Goal: Transaction & Acquisition: Purchase product/service

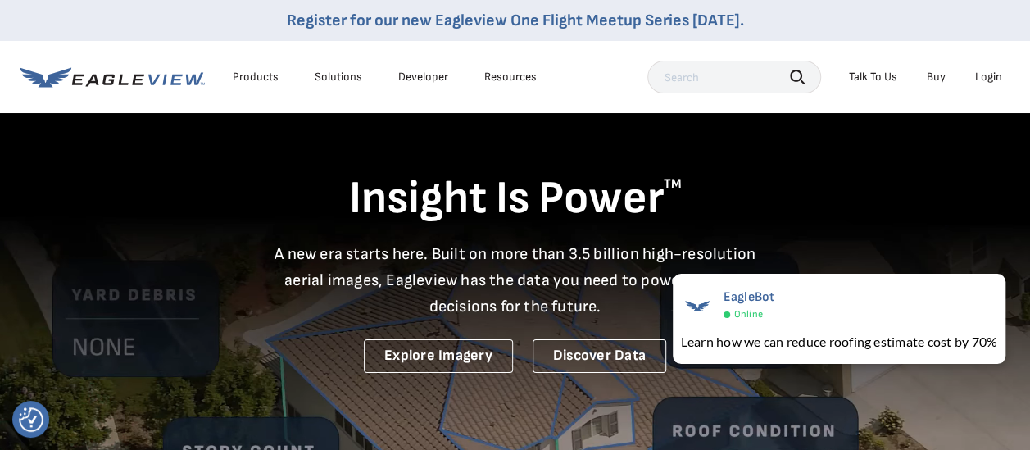
click at [990, 75] on div "Login" at bounding box center [988, 77] width 27 height 15
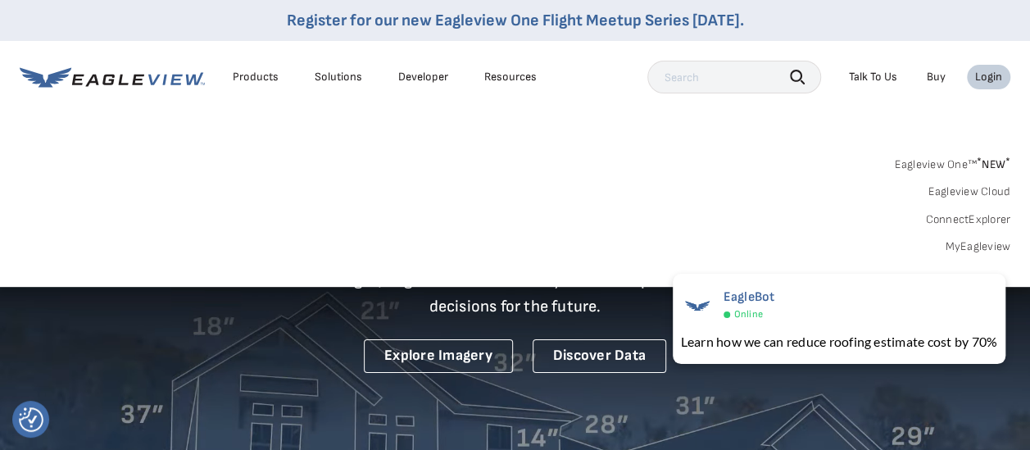
click at [988, 78] on div "Login" at bounding box center [988, 77] width 27 height 15
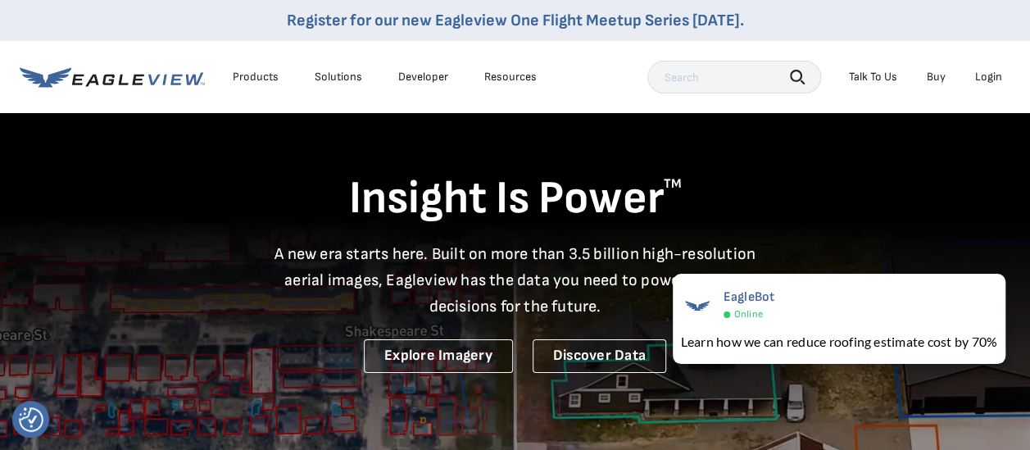
click at [994, 77] on div "Login" at bounding box center [988, 77] width 27 height 15
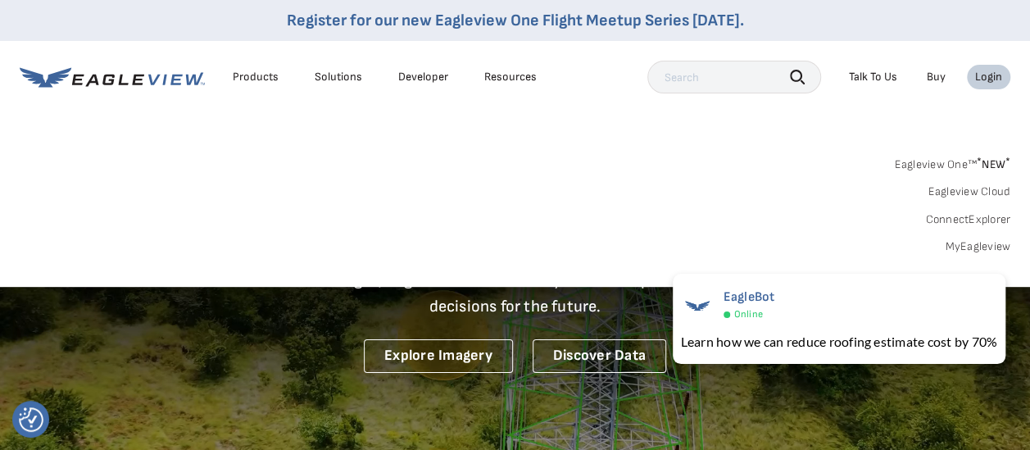
click at [938, 171] on div "Eagleview One™ * NEW * Eagleview Cloud ConnectExplorer MyEagleview" at bounding box center [515, 203] width 991 height 102
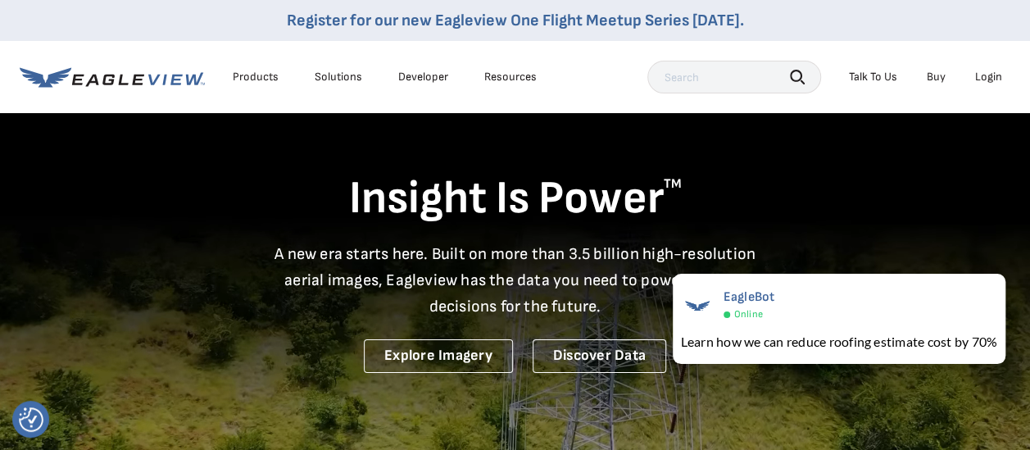
drag, startPoint x: 993, startPoint y: 73, endPoint x: 255, endPoint y: 102, distance: 739.0
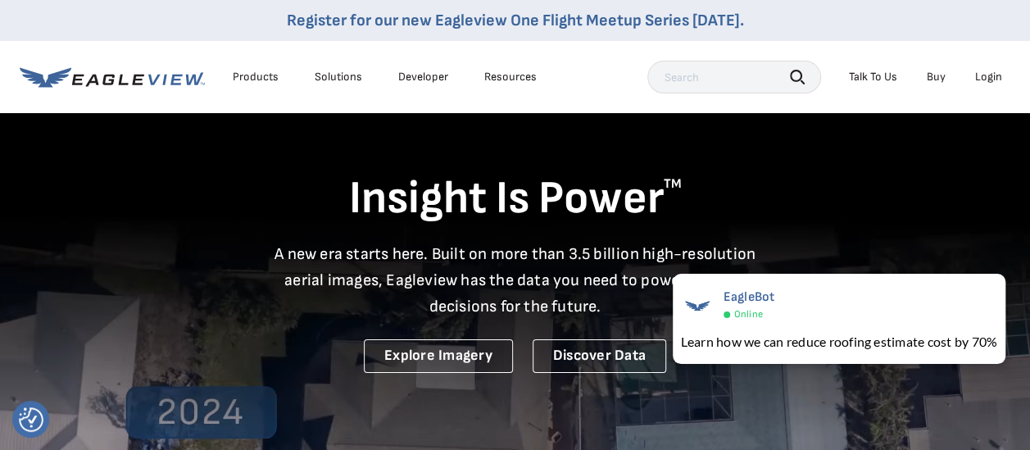
click at [255, 102] on div "Products Solutions Developer Resources Search Talk To Us Buy Login" at bounding box center [515, 77] width 991 height 72
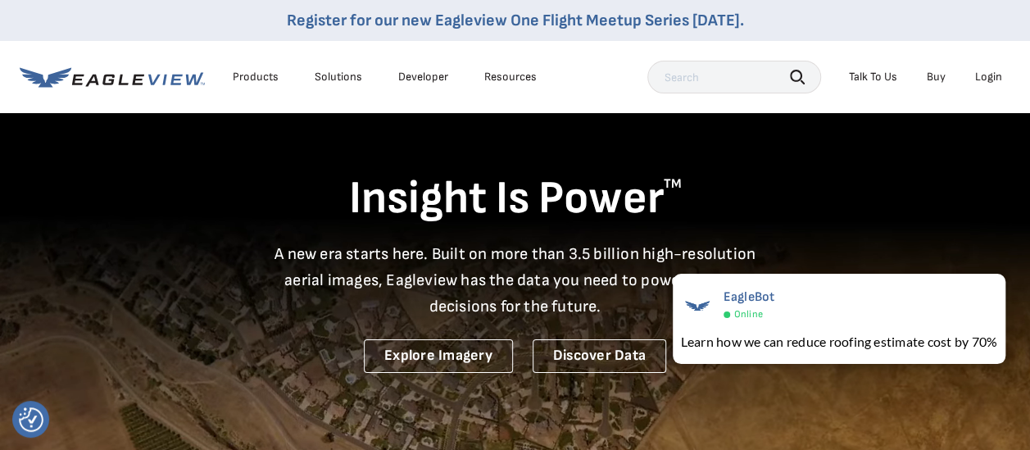
click at [984, 85] on li "Login" at bounding box center [988, 77] width 43 height 25
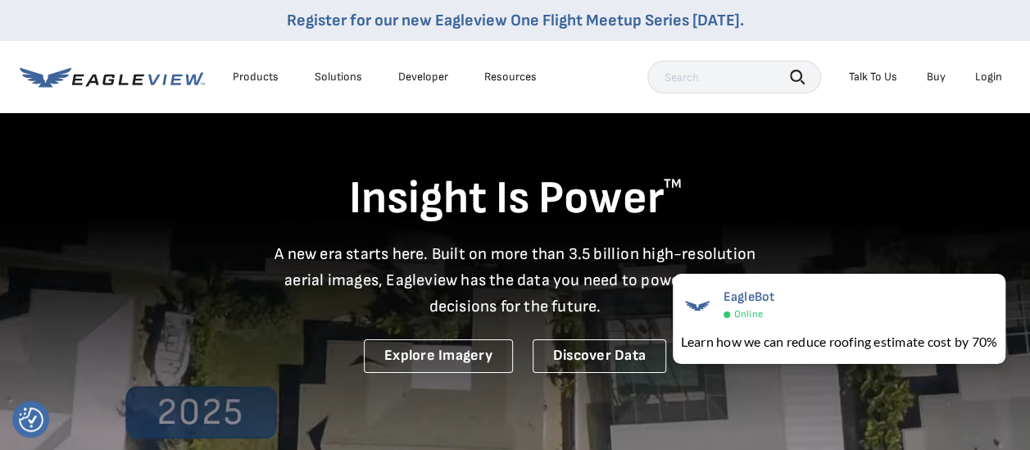
click at [985, 82] on div "Login" at bounding box center [988, 77] width 27 height 15
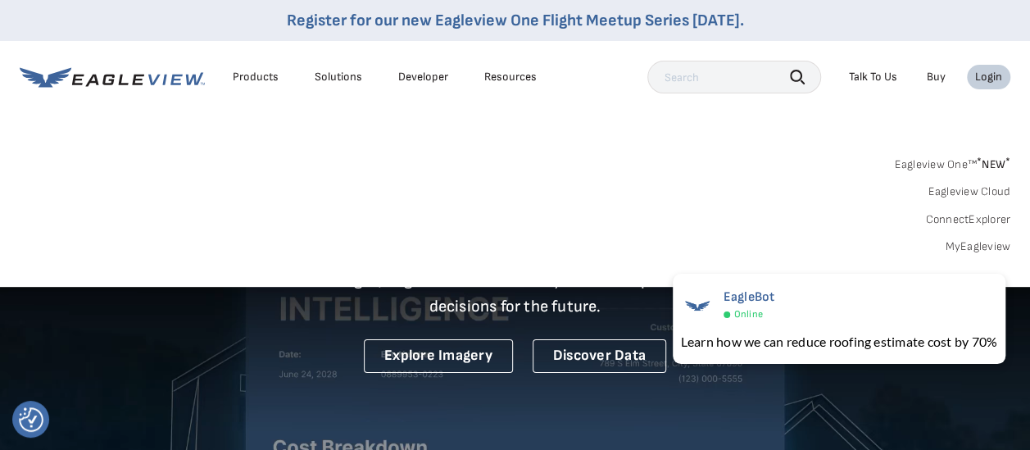
click at [957, 242] on link "MyEagleview" at bounding box center [978, 246] width 66 height 15
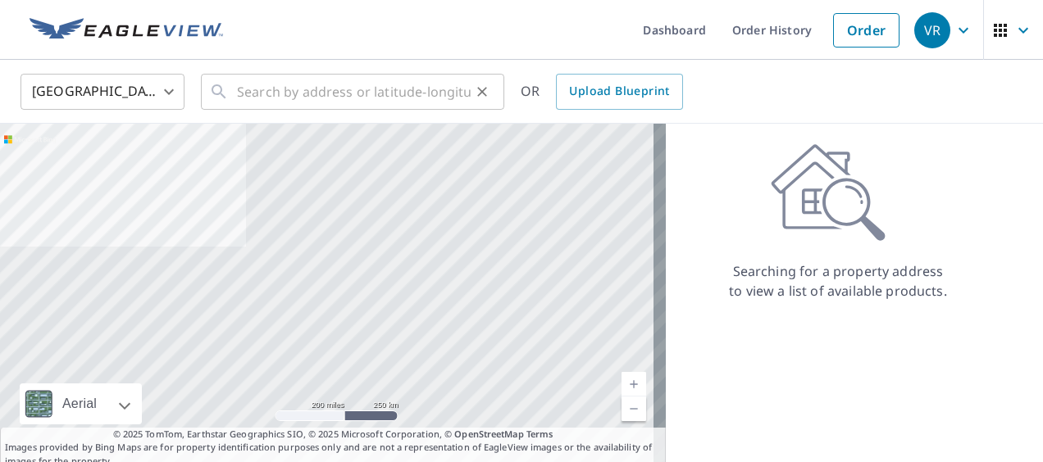
click at [228, 95] on icon at bounding box center [219, 92] width 20 height 20
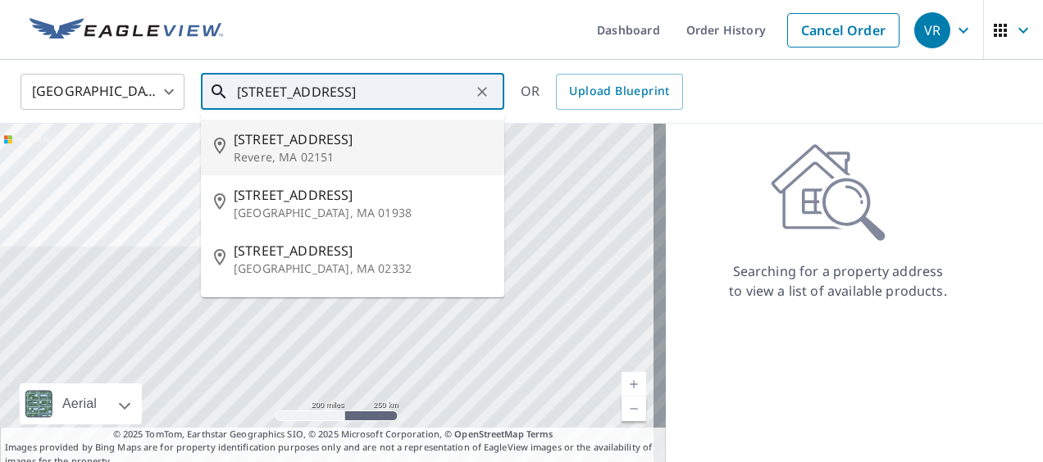
click at [274, 150] on p "Revere, MA 02151" at bounding box center [362, 157] width 257 height 16
type input "[STREET_ADDRESS]"
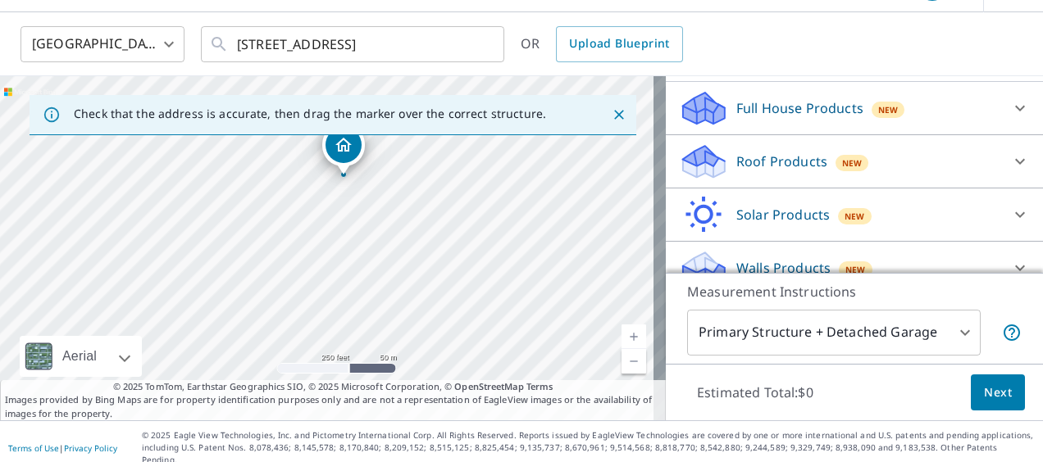
scroll to position [184, 0]
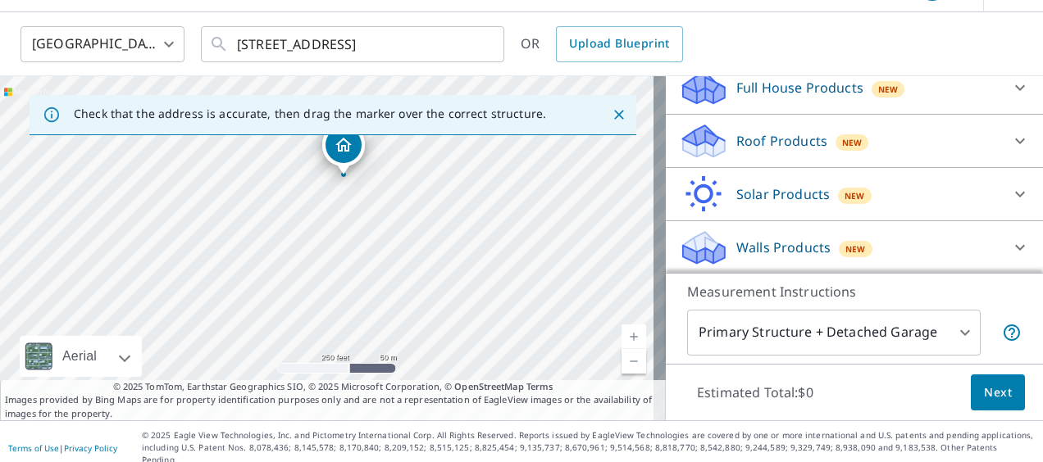
click at [798, 151] on div "Roof Products New" at bounding box center [839, 141] width 321 height 39
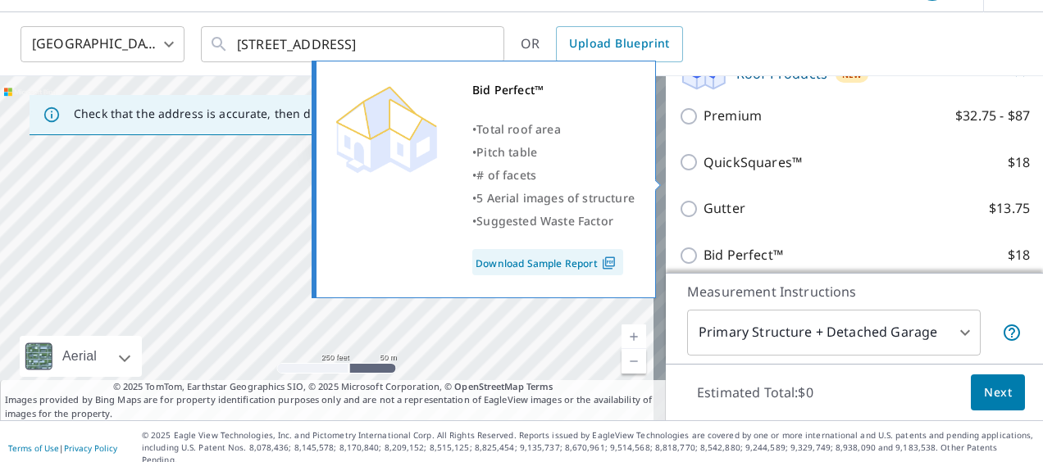
scroll to position [328, 0]
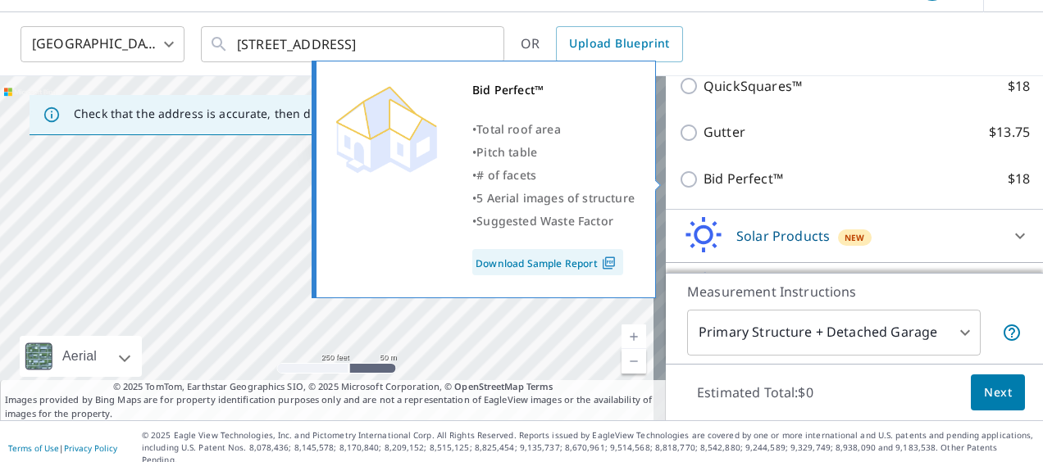
click at [733, 181] on p "Bid Perfect™" at bounding box center [742, 179] width 79 height 20
click at [703, 181] on input "Bid Perfect™ $18" at bounding box center [691, 180] width 25 height 20
checkbox input "true"
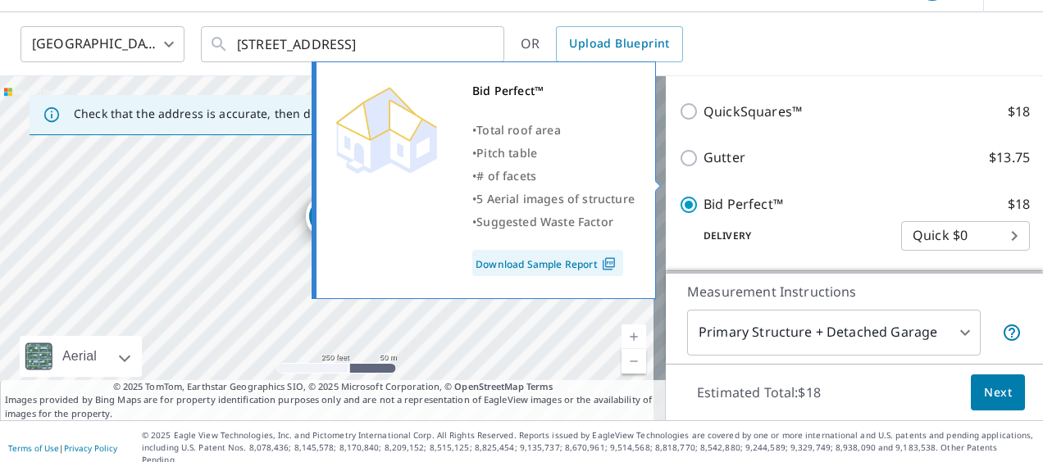
scroll to position [352, 0]
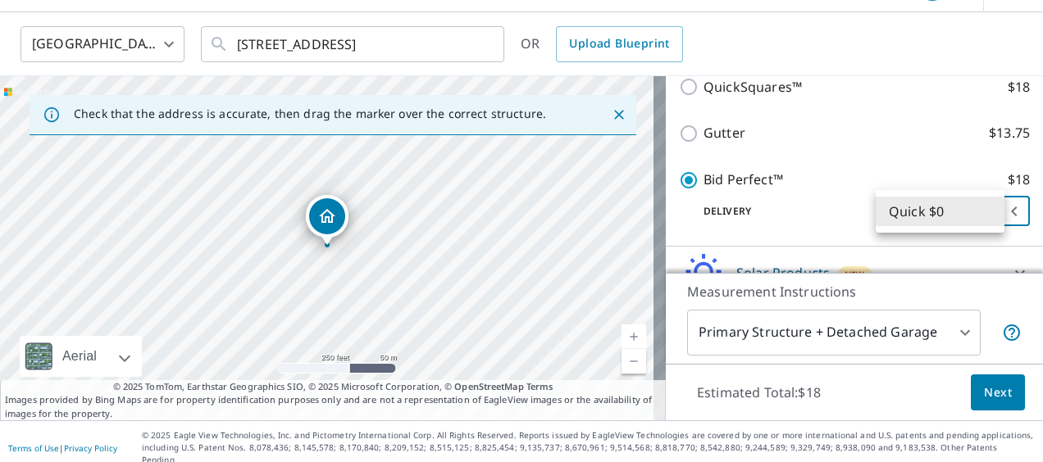
click at [980, 210] on body "VR VR Dashboard Order History Cancel Order VR United States US ​ 12 Bay Rd Reve…" at bounding box center [521, 231] width 1043 height 462
click at [980, 210] on li "Quick $0" at bounding box center [939, 212] width 129 height 30
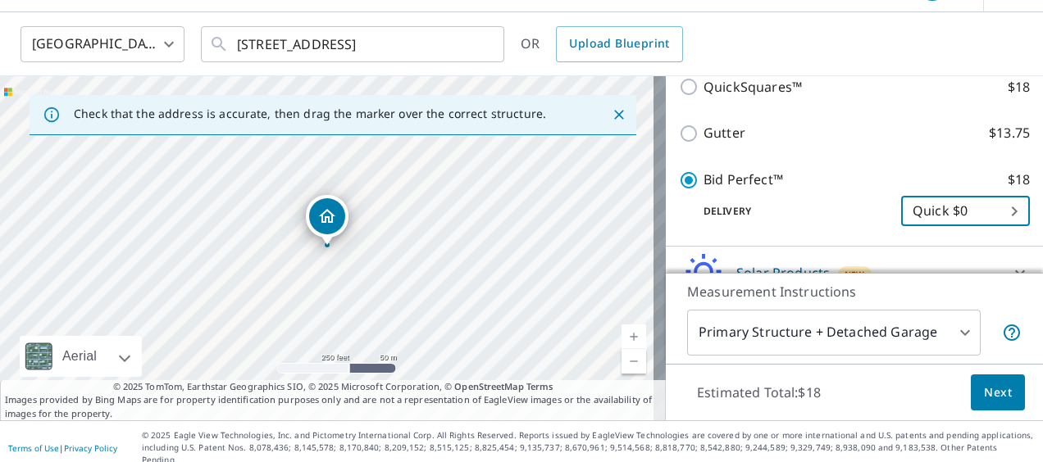
scroll to position [432, 0]
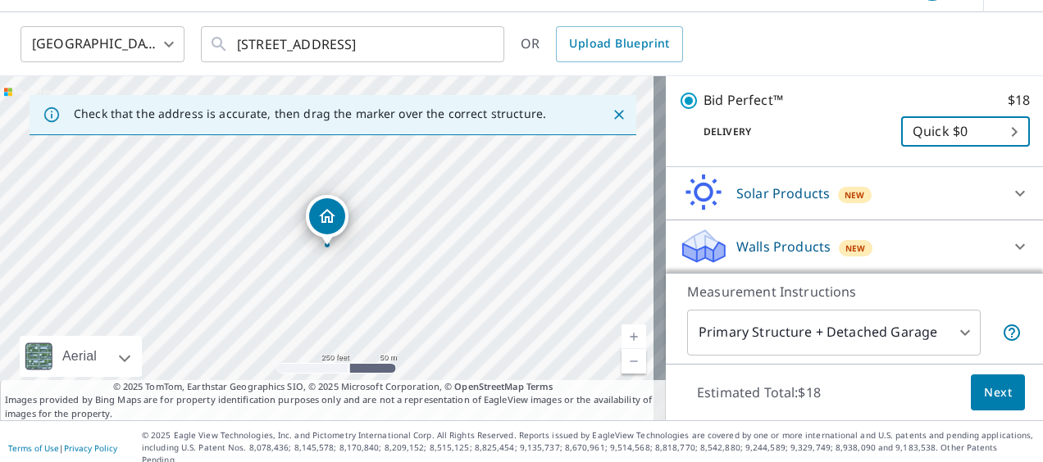
click at [990, 137] on body "VR VR Dashboard Order History Cancel Order VR United States US ​ 12 Bay Rd Reve…" at bounding box center [521, 231] width 1043 height 462
click at [988, 139] on li "Quick $0" at bounding box center [939, 132] width 129 height 30
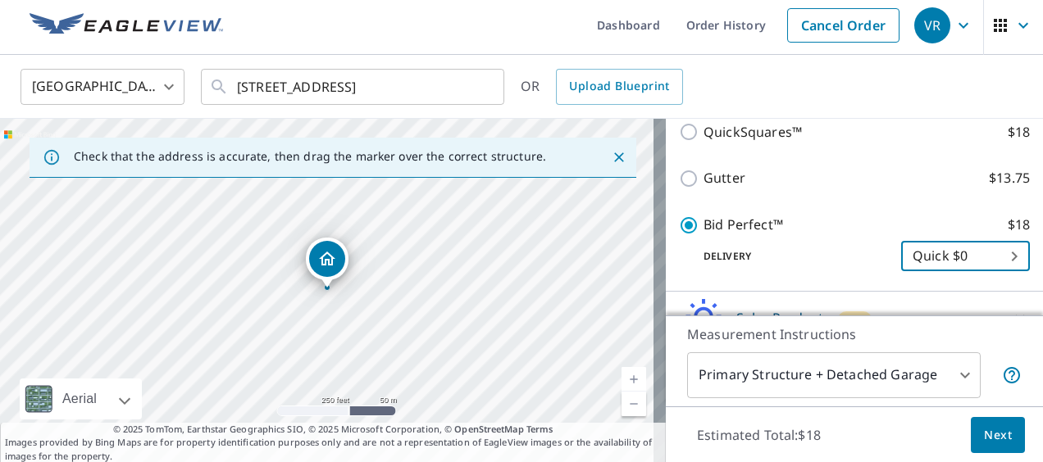
scroll to position [0, 0]
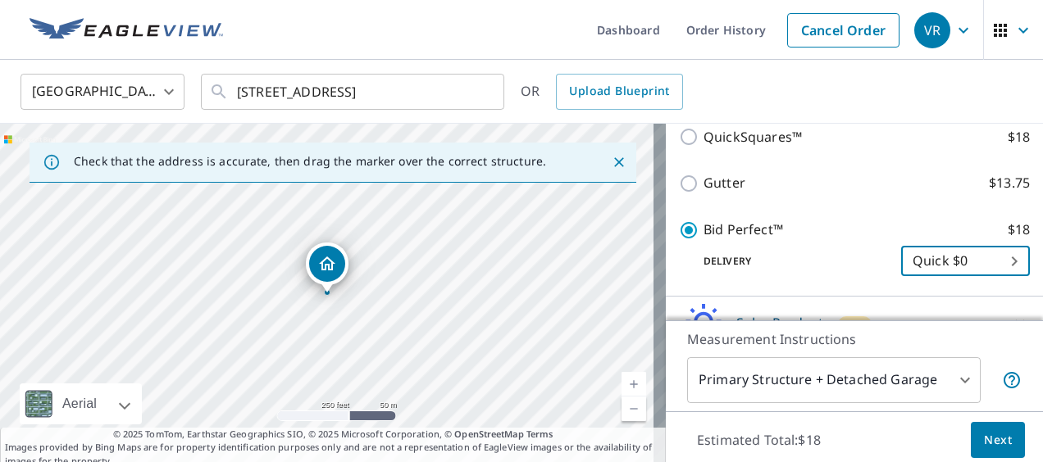
click at [956, 332] on div "Measurement Instructions Primary Structure + Detached Garage 1 ​" at bounding box center [854, 365] width 377 height 91
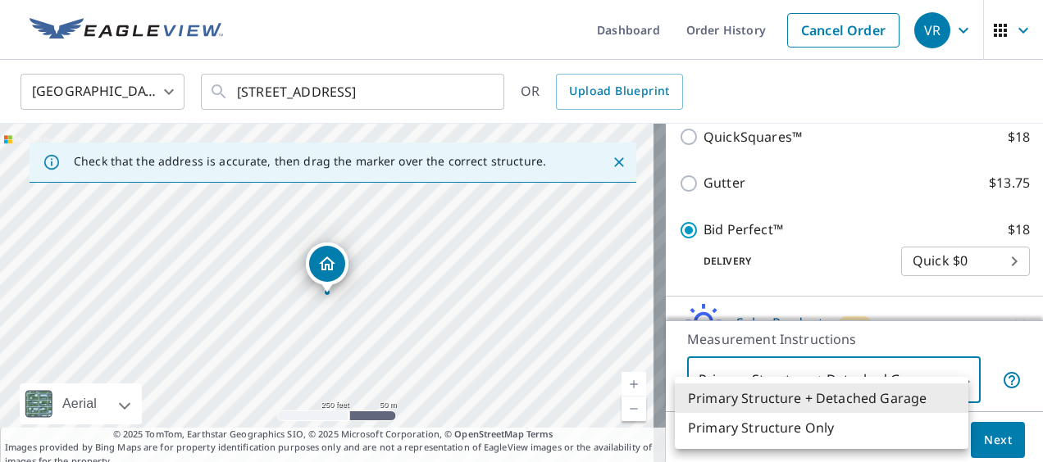
click at [955, 380] on body "VR VR Dashboard Order History Cancel Order VR United States US ​ 12 Bay Rd Reve…" at bounding box center [521, 231] width 1043 height 462
click at [829, 425] on li "Primary Structure Only" at bounding box center [821, 428] width 293 height 30
type input "2"
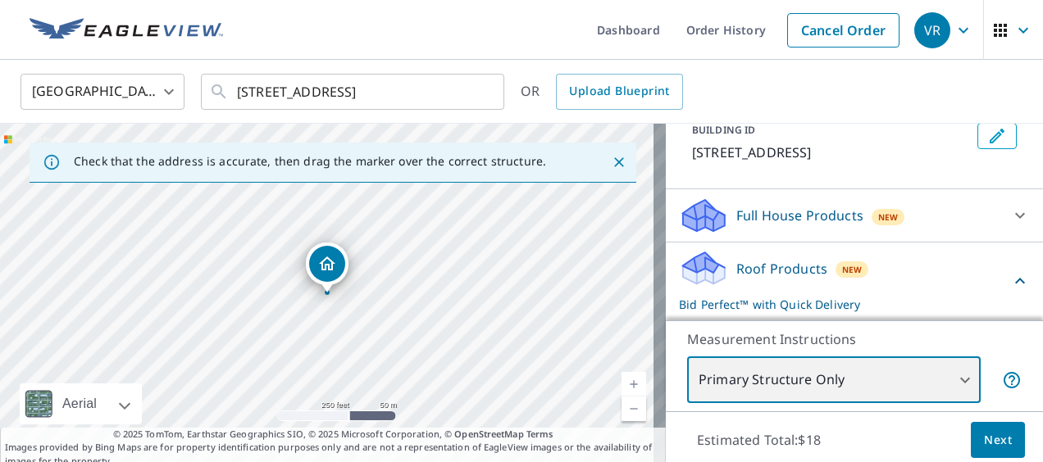
scroll to position [186, 0]
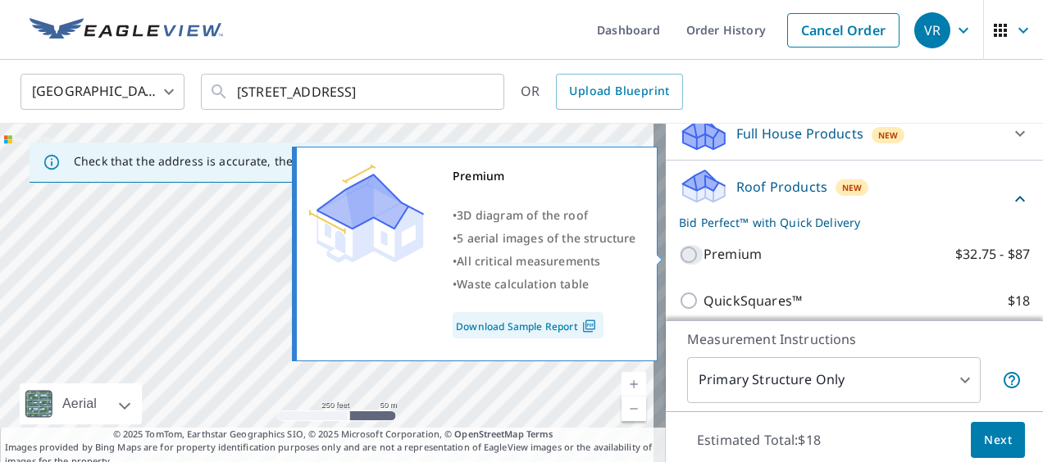
click at [689, 257] on input "Premium $32.75 - $87" at bounding box center [691, 255] width 25 height 20
checkbox input "true"
checkbox input "false"
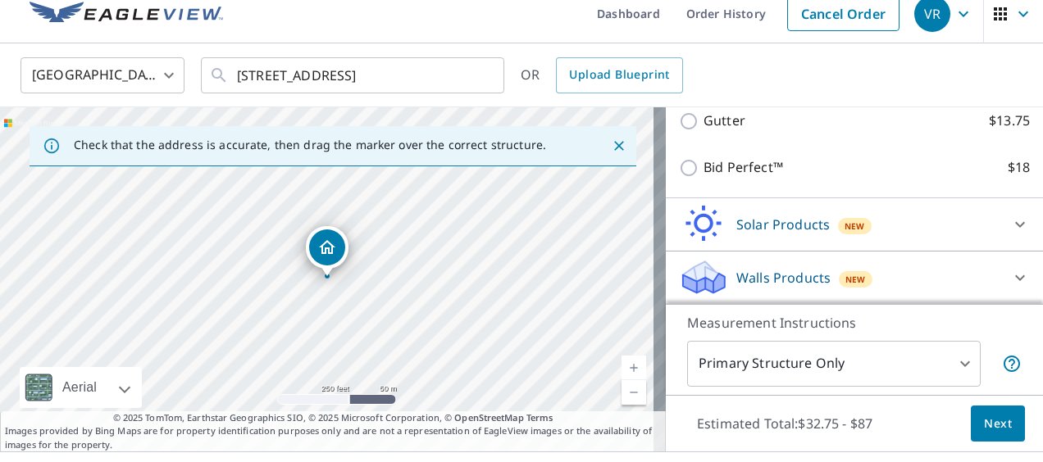
scroll to position [0, 0]
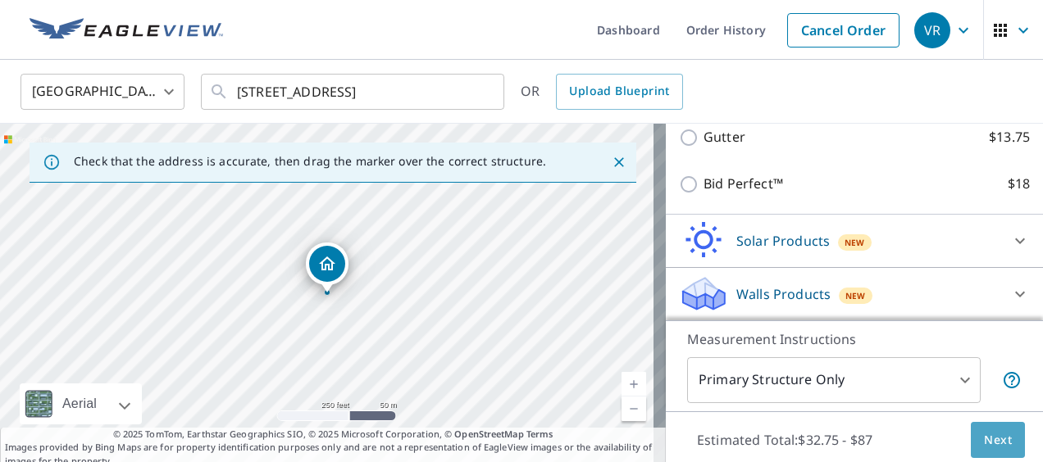
click at [1001, 445] on button "Next" at bounding box center [997, 440] width 54 height 37
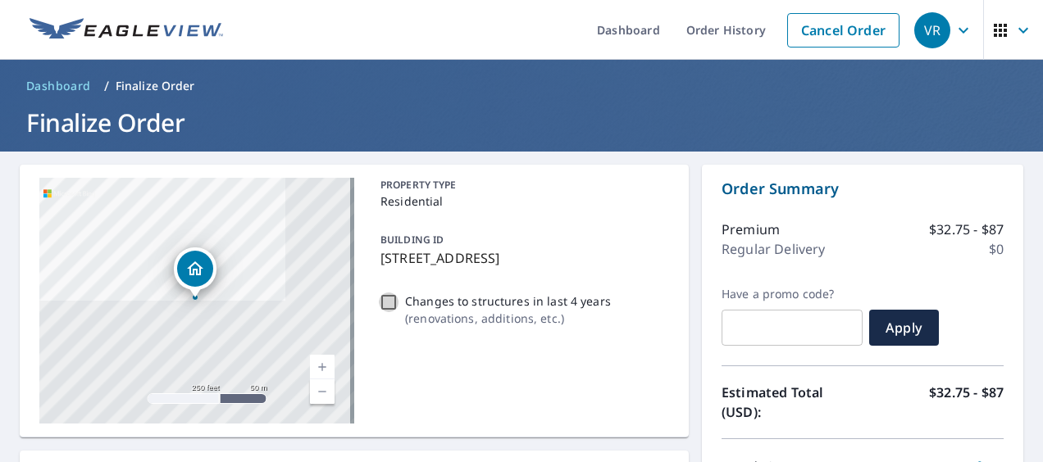
click at [384, 302] on input "Changes to structures in last 4 years ( renovations, additions, etc. )" at bounding box center [389, 303] width 20 height 20
checkbox input "true"
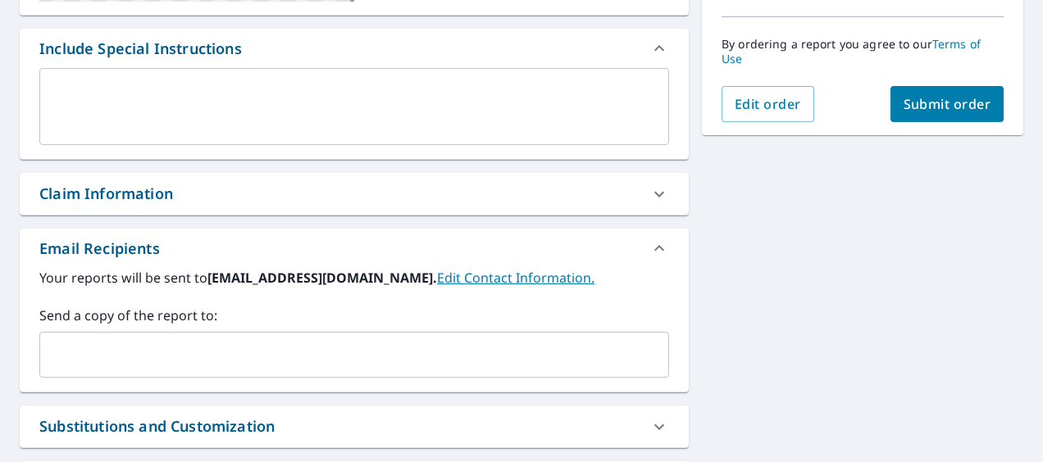
scroll to position [504, 0]
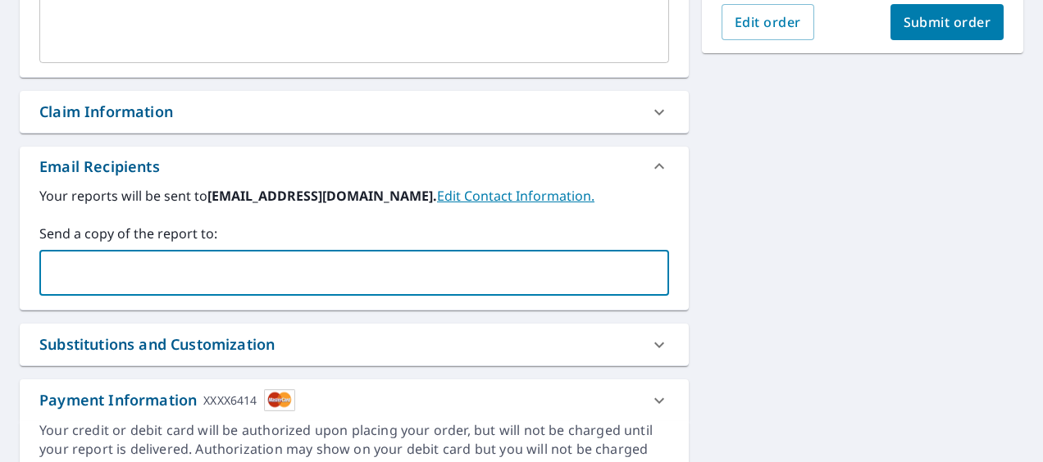
click at [109, 272] on input "text" at bounding box center [342, 272] width 590 height 31
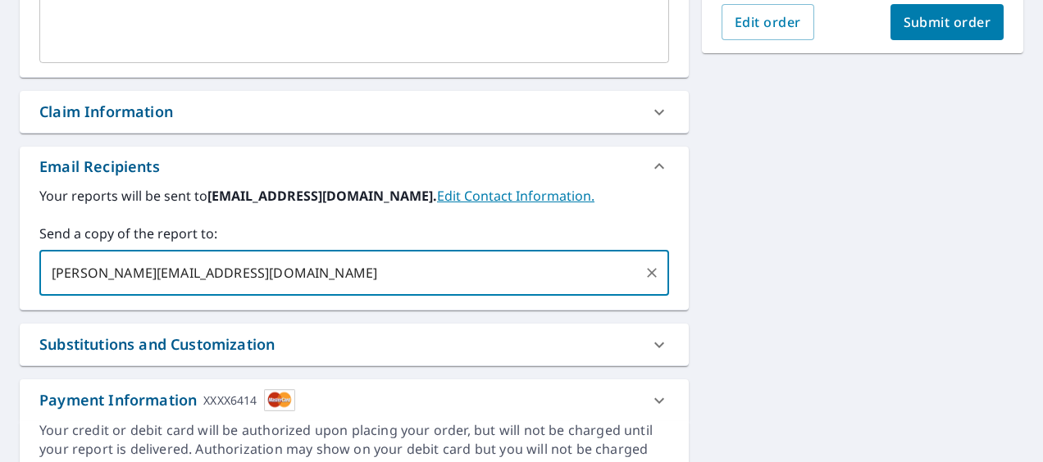
type input "victor.rod28@hotmail.com"
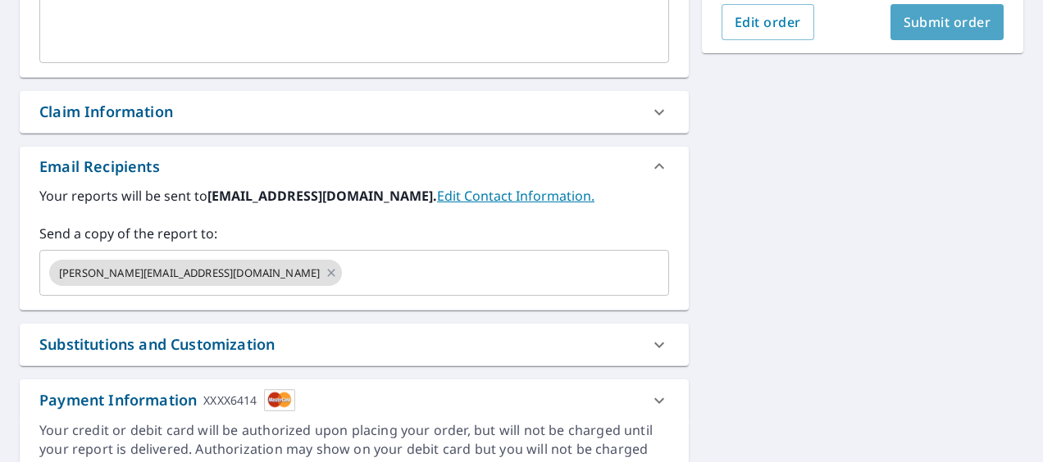
click at [941, 25] on span "Submit order" at bounding box center [947, 22] width 88 height 18
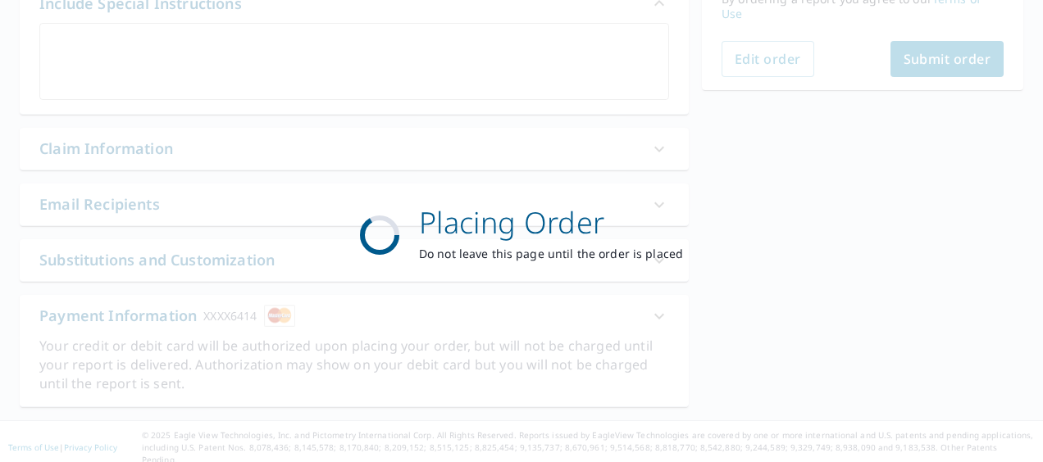
scroll to position [465, 0]
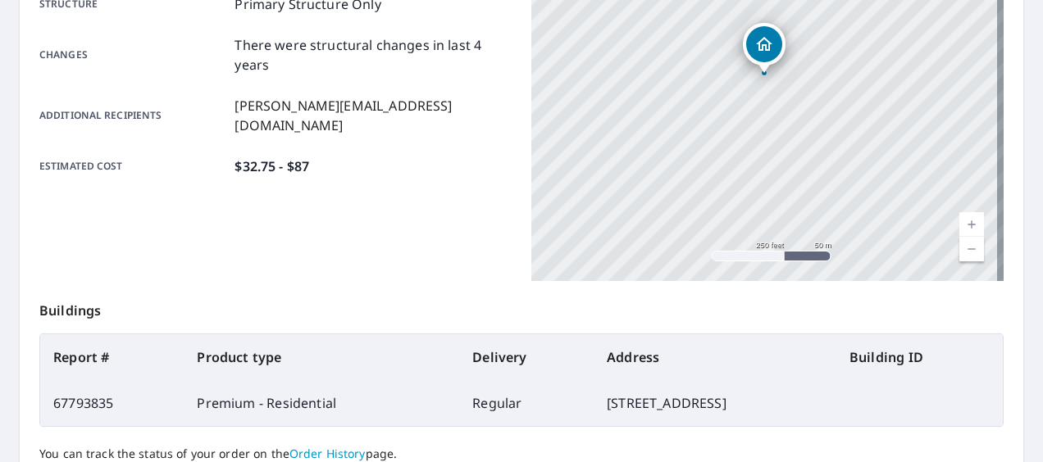
scroll to position [137, 0]
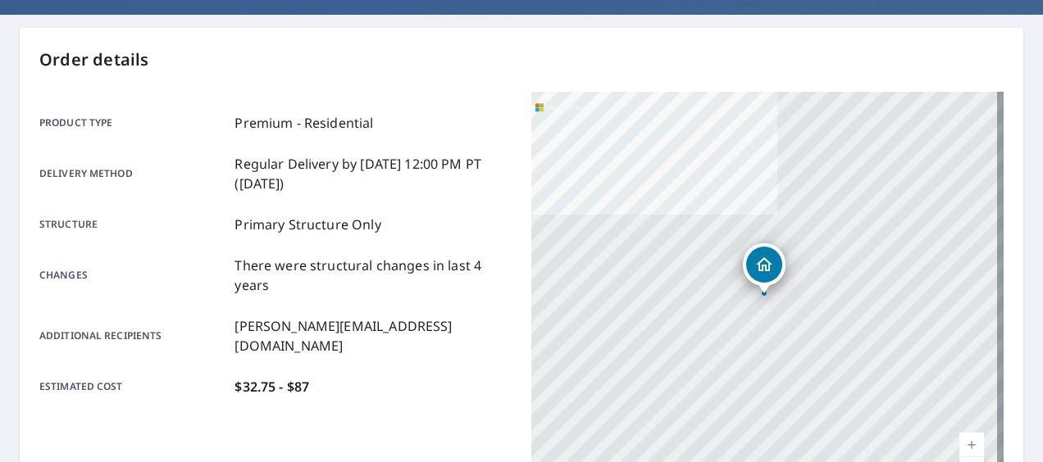
drag, startPoint x: 292, startPoint y: 262, endPoint x: 257, endPoint y: 236, distance: 43.3
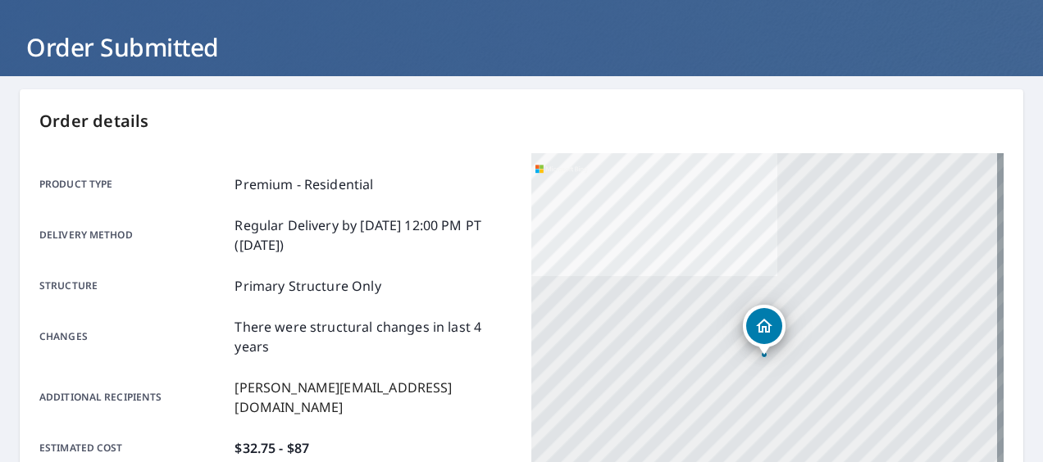
scroll to position [55, 0]
